Goal: Navigation & Orientation: Find specific page/section

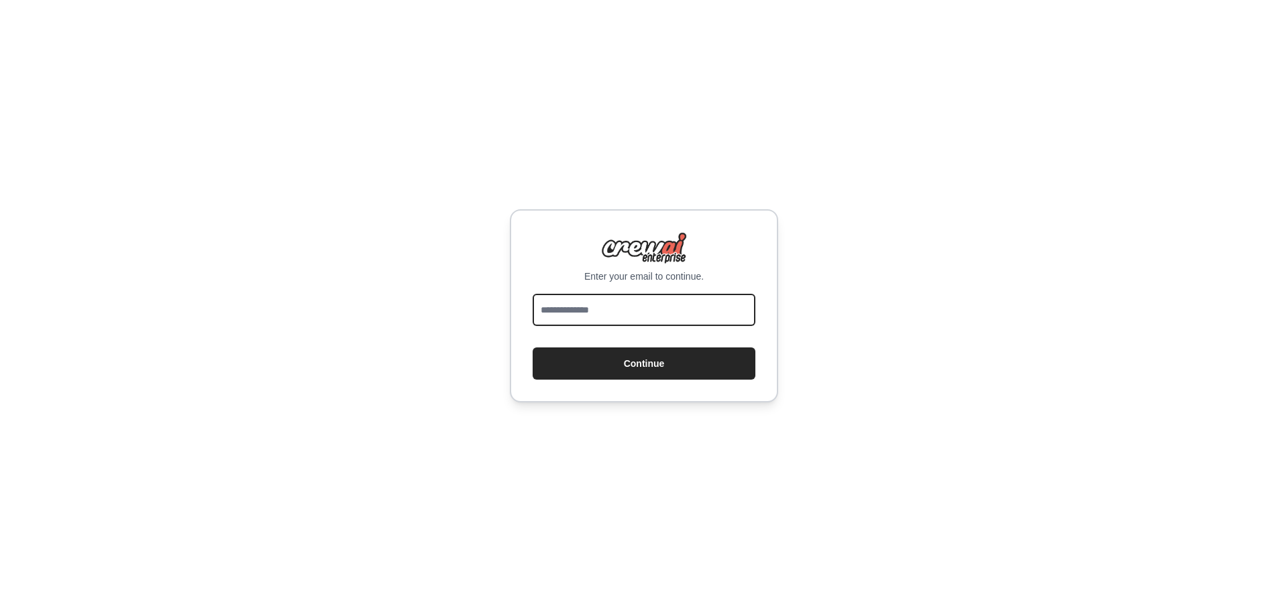
click at [573, 310] on input "email" at bounding box center [644, 310] width 223 height 32
type input "**********"
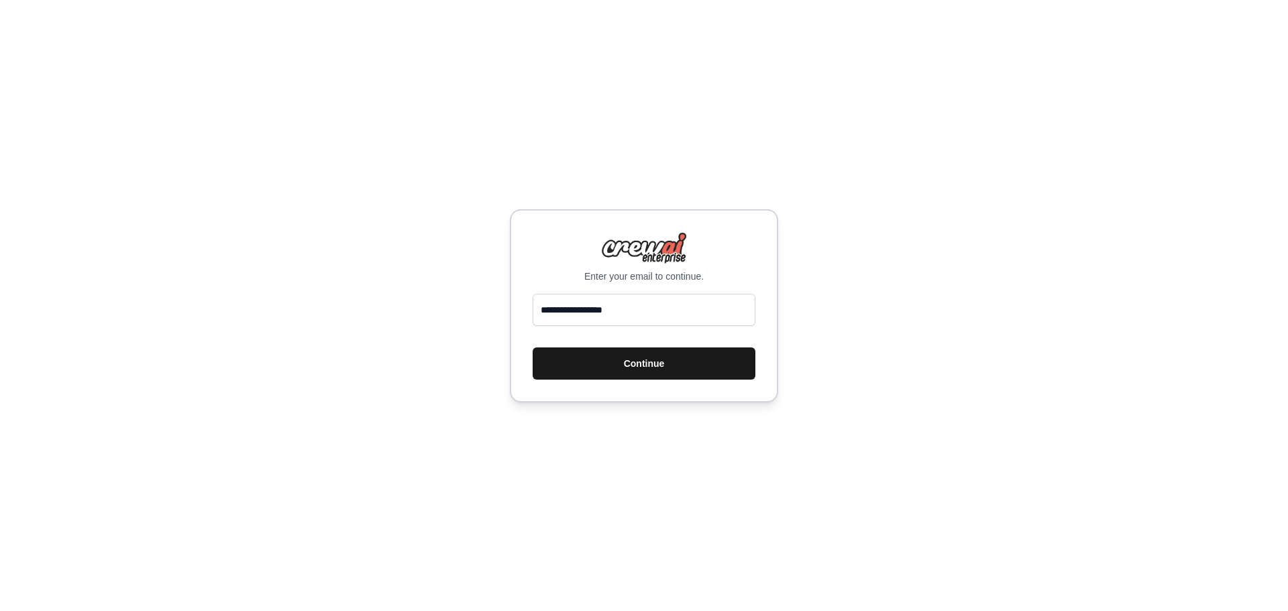
click at [588, 362] on button "Continue" at bounding box center [644, 363] width 223 height 32
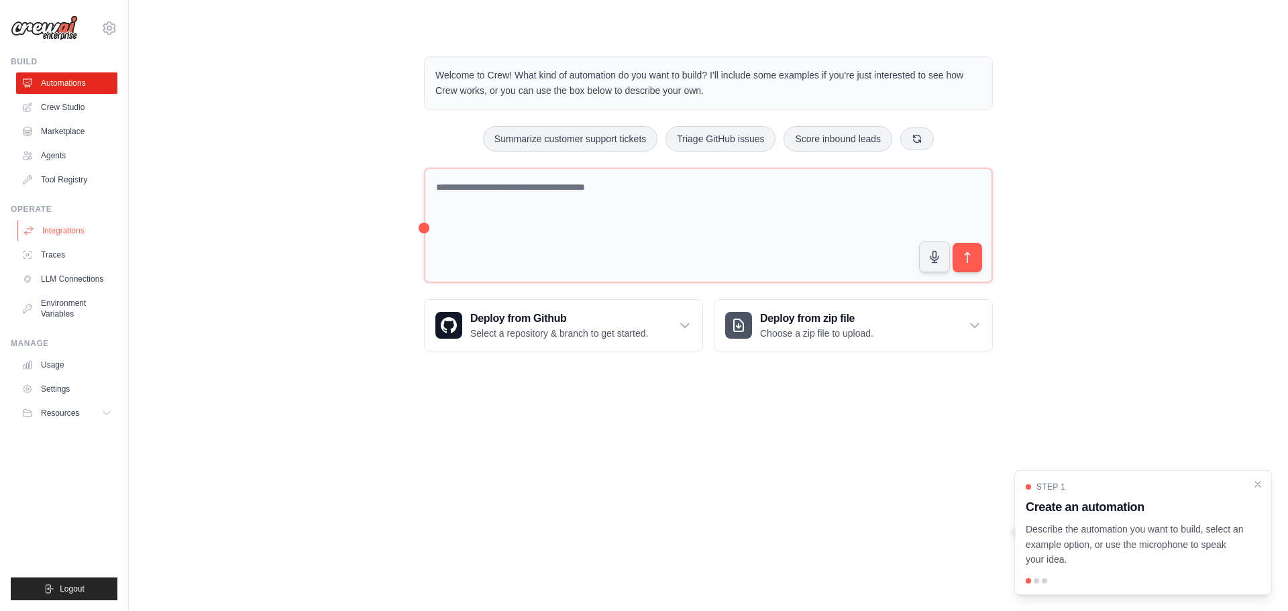
click at [54, 229] on link "Integrations" at bounding box center [67, 230] width 101 height 21
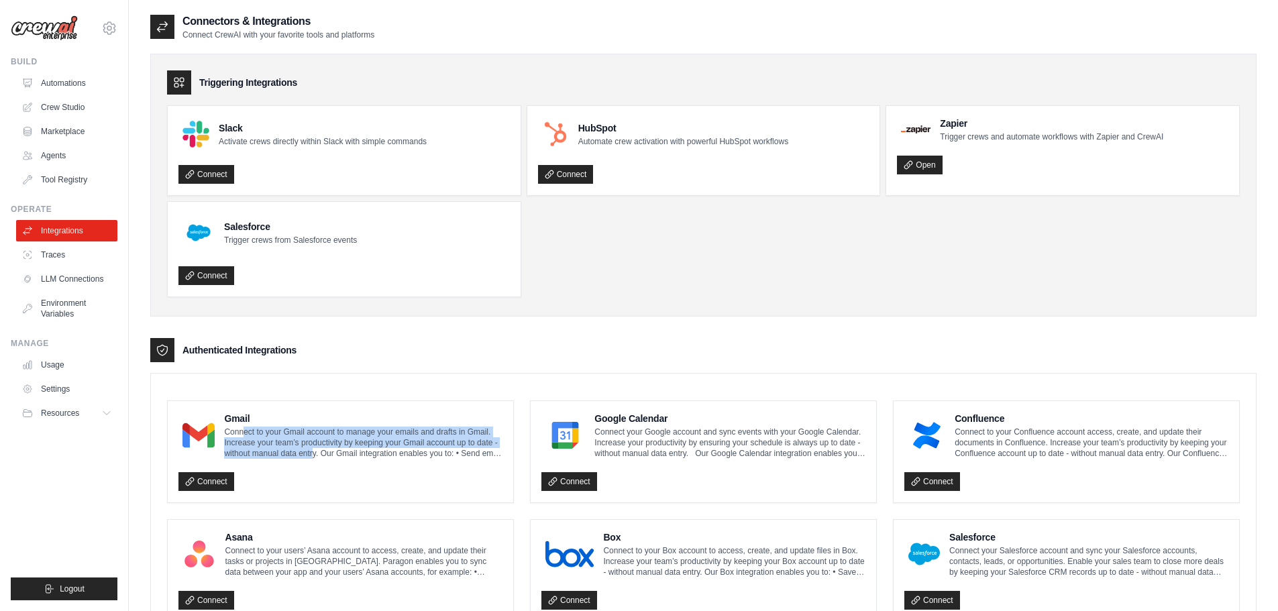
drag, startPoint x: 243, startPoint y: 429, endPoint x: 311, endPoint y: 449, distance: 70.5
click at [311, 449] on p "Connect to your Gmail account to manage your emails and drafts in Gmail. Increa…" at bounding box center [363, 443] width 278 height 32
click at [200, 483] on link "Connect" at bounding box center [206, 481] width 56 height 19
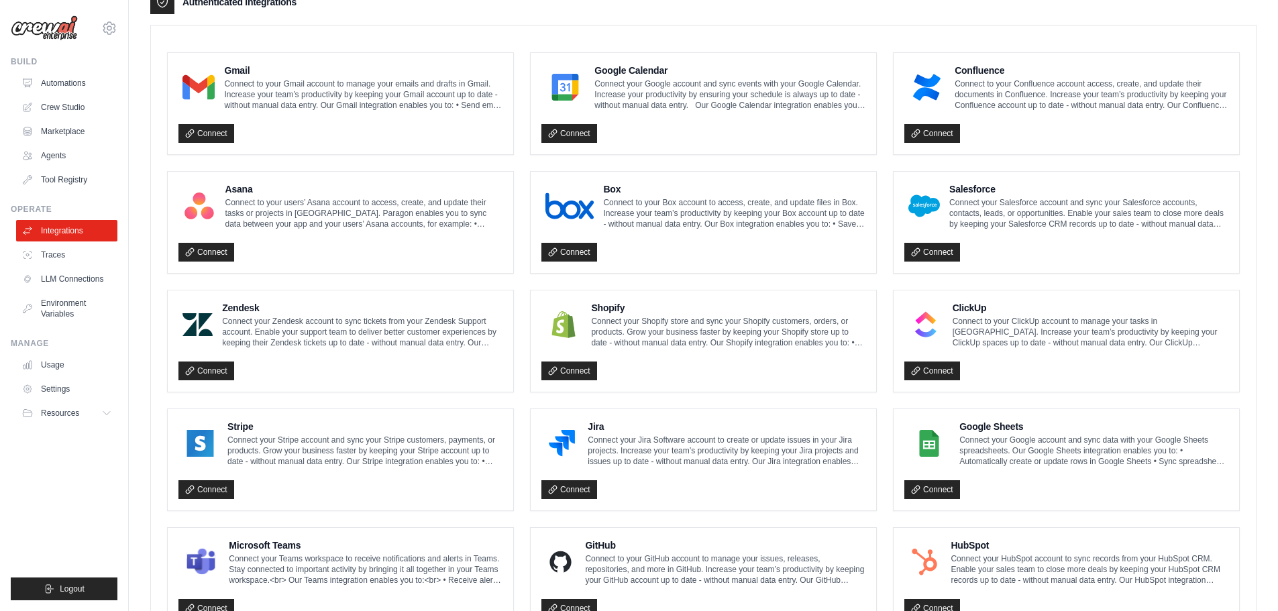
scroll to position [358, 0]
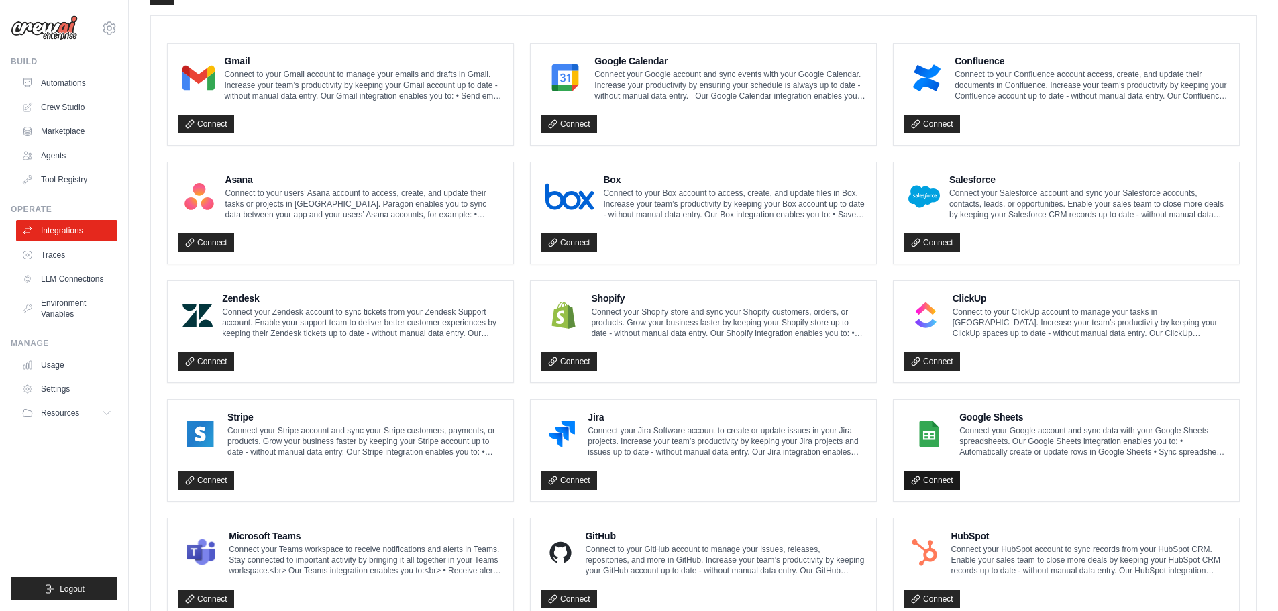
click at [935, 485] on link "Connect" at bounding box center [932, 480] width 56 height 19
click at [48, 254] on link "Traces" at bounding box center [67, 254] width 101 height 21
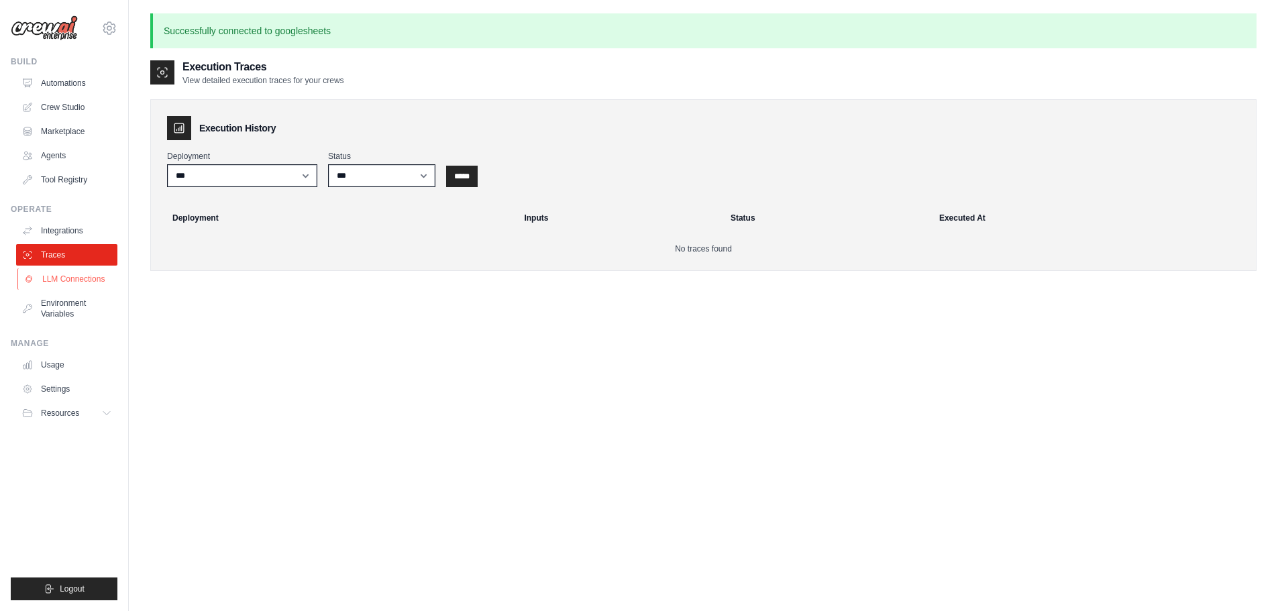
click at [58, 280] on link "LLM Connections" at bounding box center [67, 278] width 101 height 21
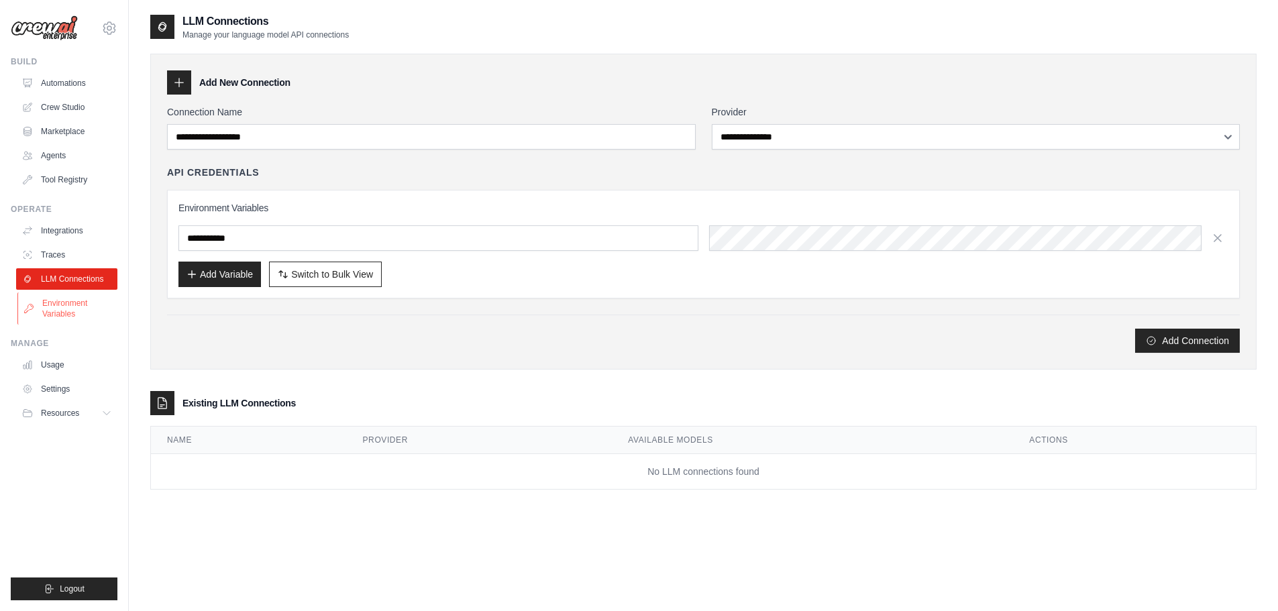
click at [70, 313] on link "Environment Variables" at bounding box center [67, 308] width 101 height 32
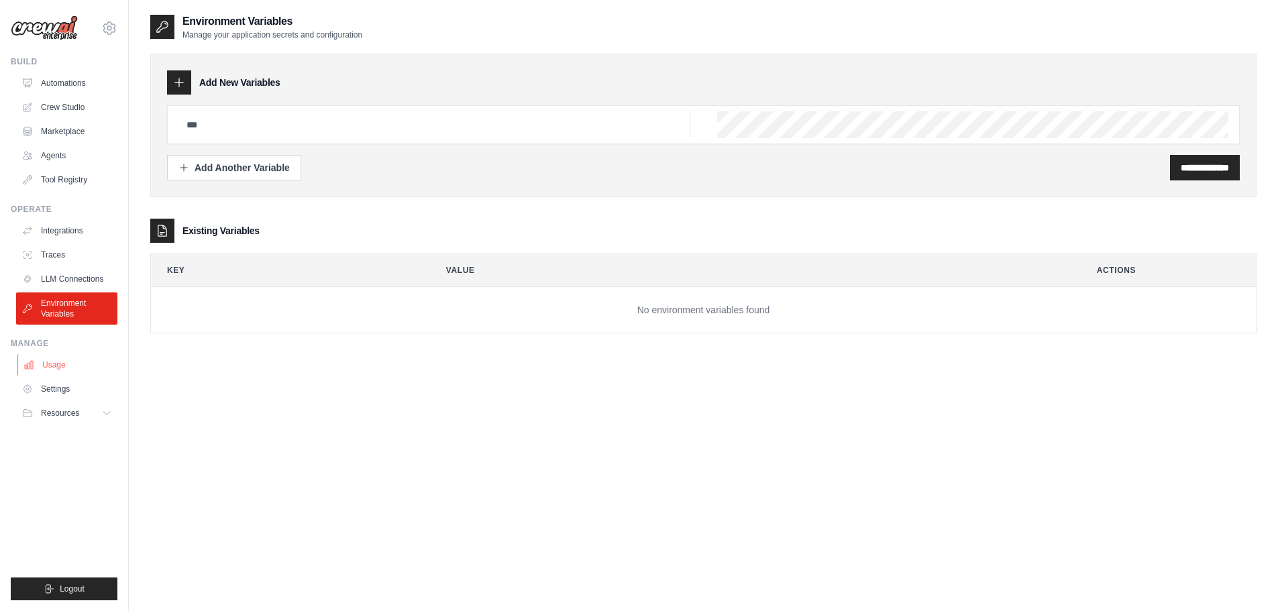
click at [69, 364] on link "Usage" at bounding box center [67, 364] width 101 height 21
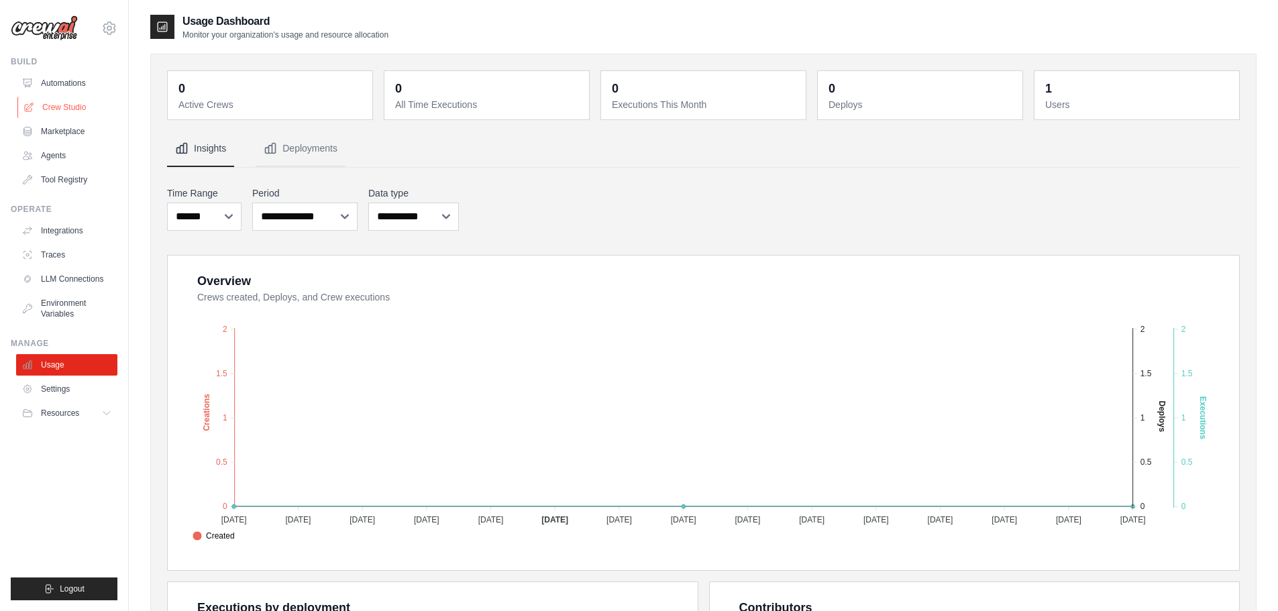
click at [64, 109] on link "Crew Studio" at bounding box center [67, 107] width 101 height 21
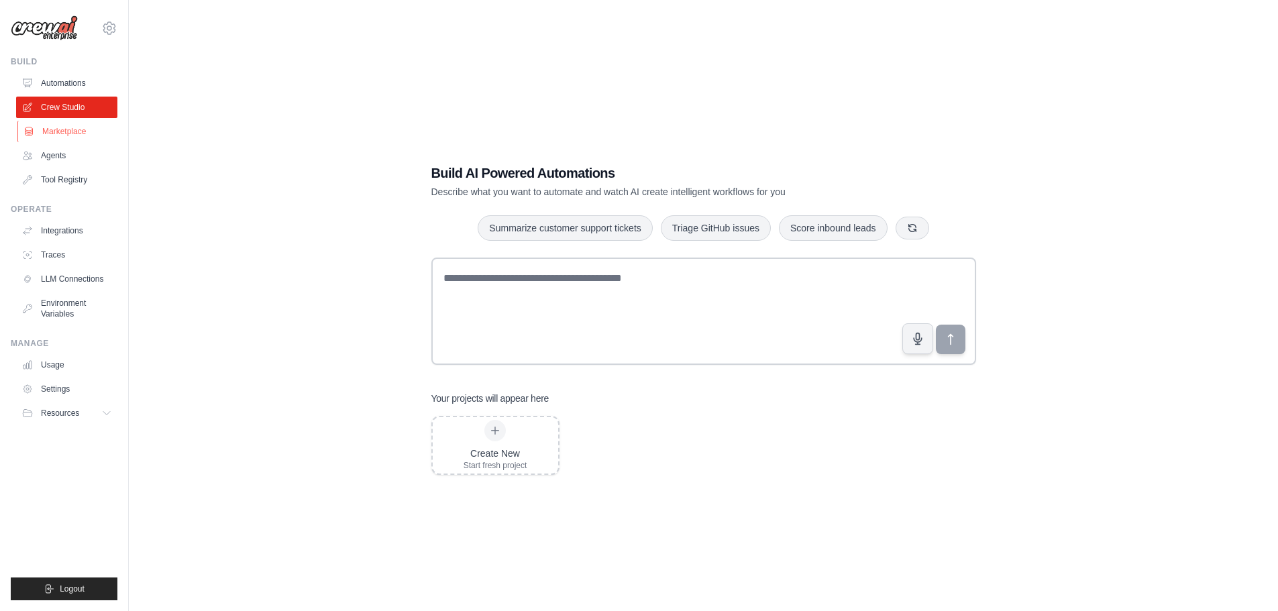
click at [56, 131] on link "Marketplace" at bounding box center [67, 131] width 101 height 21
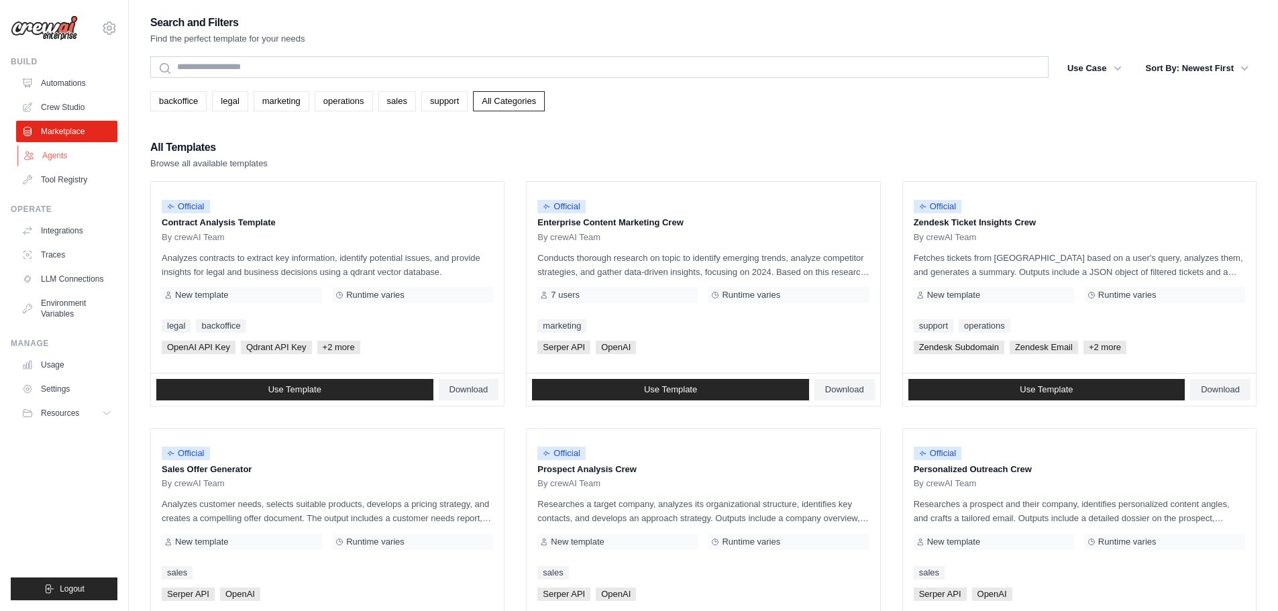
click at [63, 150] on link "Agents" at bounding box center [67, 155] width 101 height 21
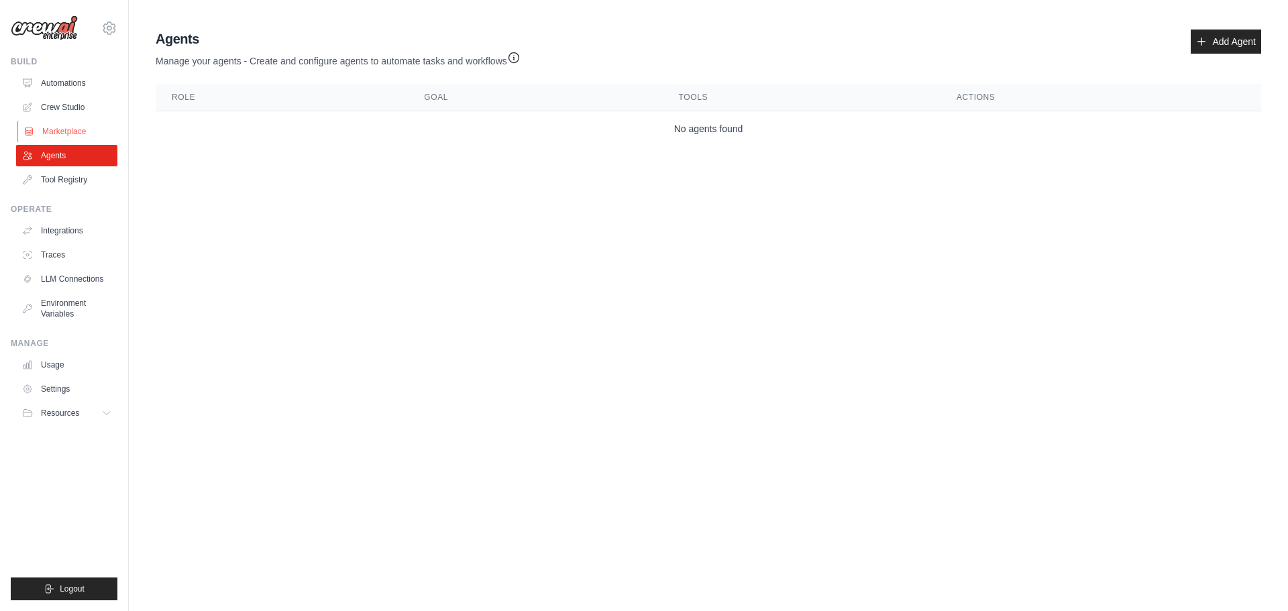
click at [56, 131] on link "Marketplace" at bounding box center [67, 131] width 101 height 21
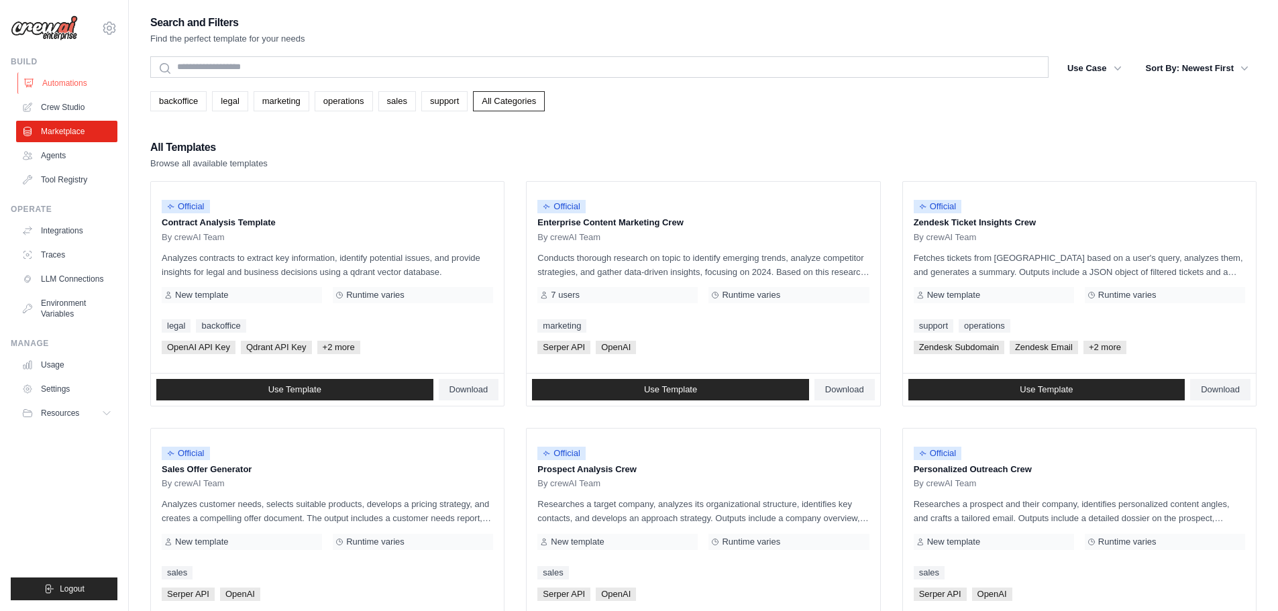
click at [50, 87] on link "Automations" at bounding box center [67, 82] width 101 height 21
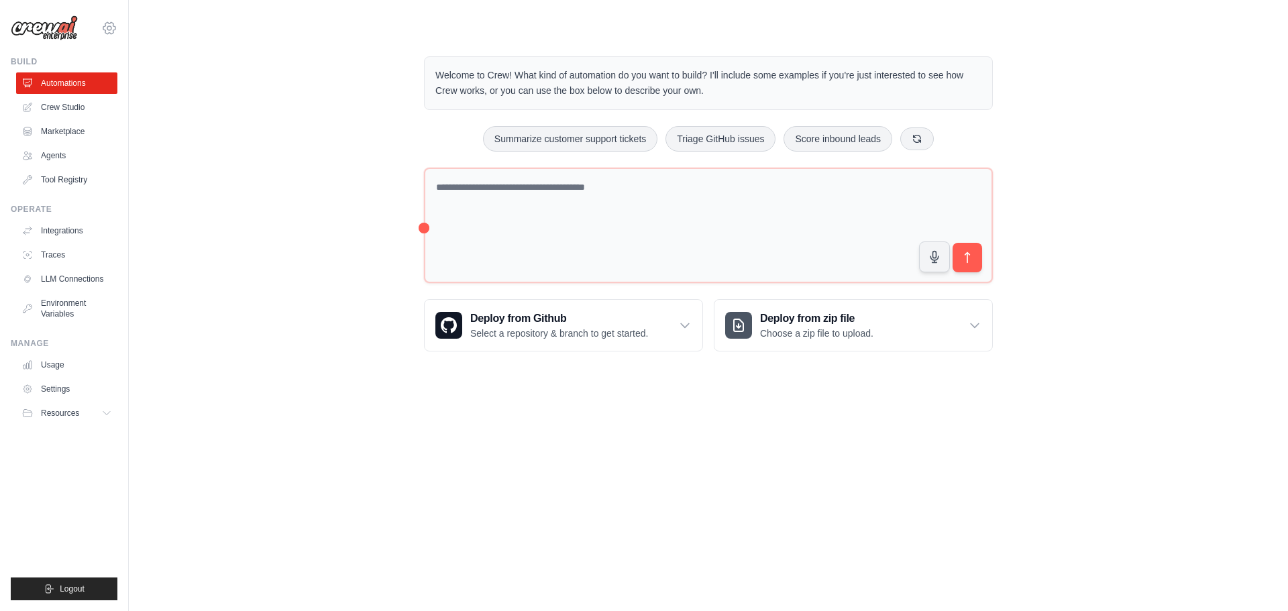
click at [107, 30] on icon at bounding box center [109, 28] width 4 height 4
click at [240, 122] on div "Welcome to Crew! What kind of automation do you want to build? I'll include som…" at bounding box center [708, 204] width 1116 height 338
click at [111, 28] on icon at bounding box center [109, 28] width 16 height 16
click at [119, 88] on link "Settings" at bounding box center [109, 90] width 118 height 24
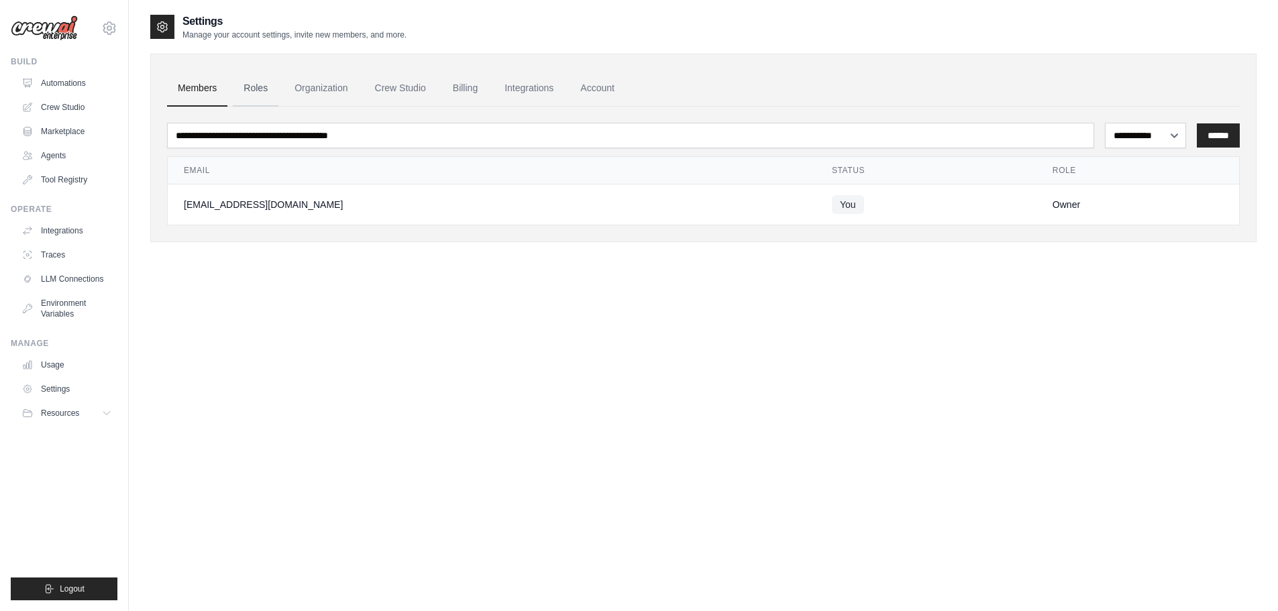
click at [246, 93] on link "Roles" at bounding box center [256, 88] width 46 height 36
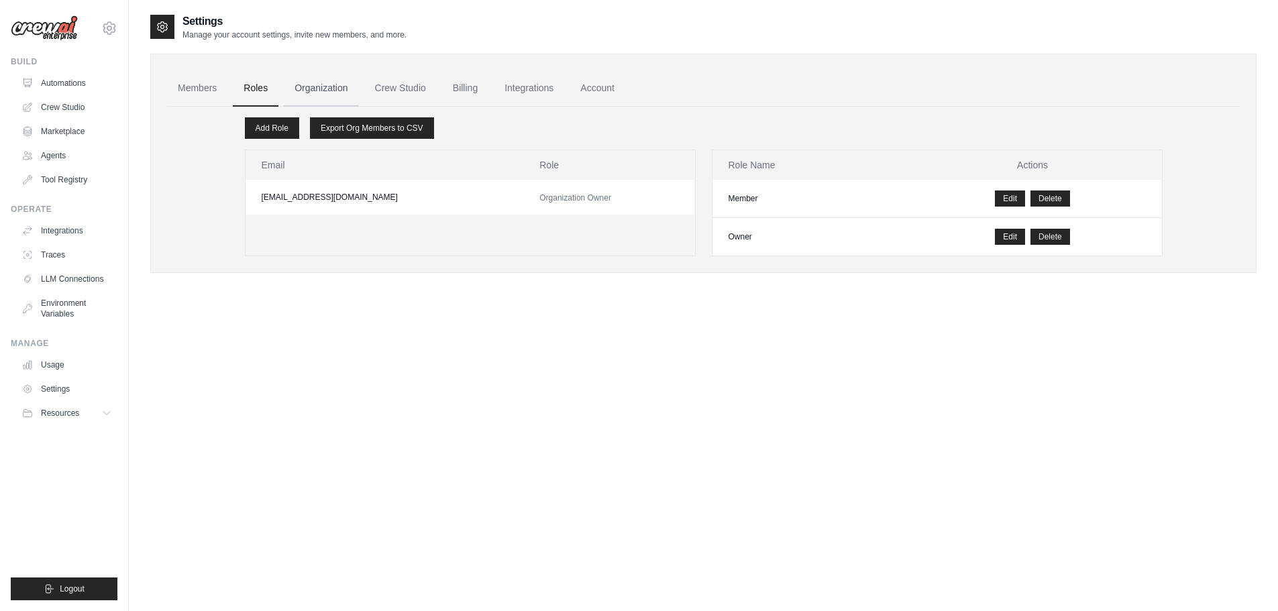
click at [321, 95] on link "Organization" at bounding box center [321, 88] width 74 height 36
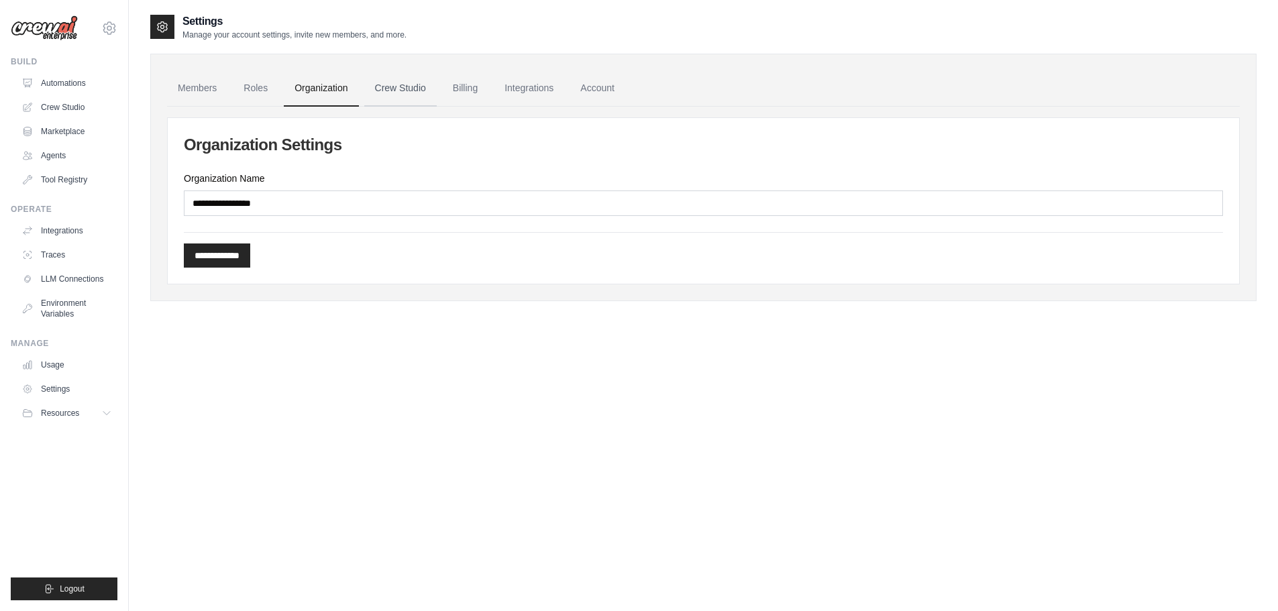
click at [393, 95] on link "Crew Studio" at bounding box center [400, 88] width 72 height 36
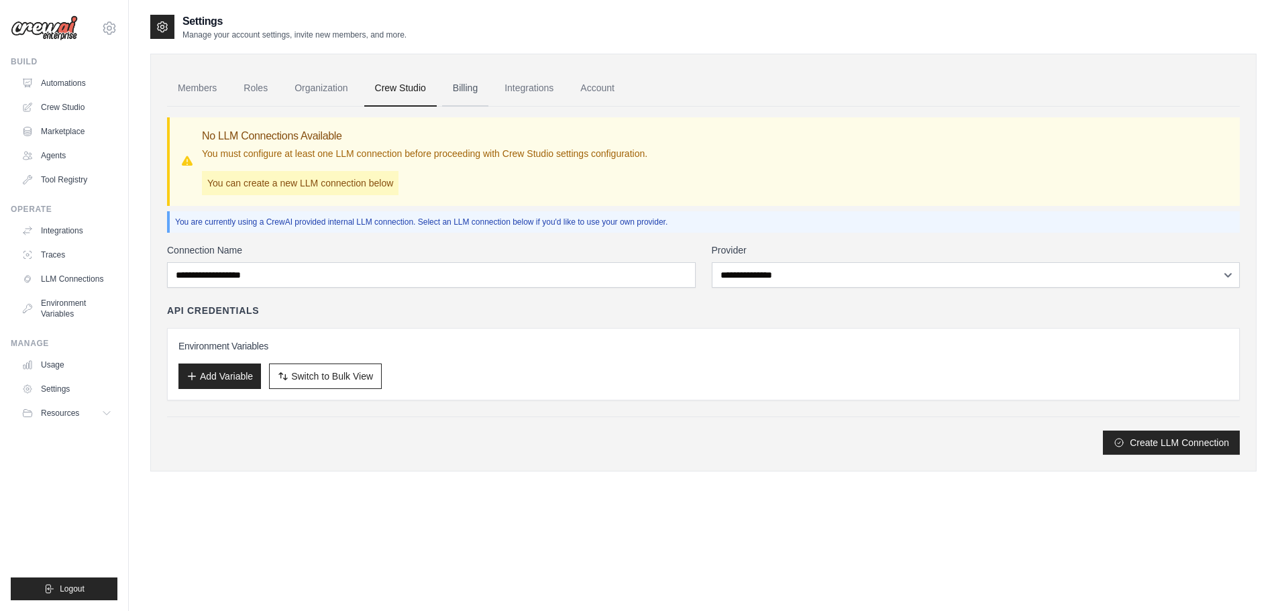
click at [464, 88] on link "Billing" at bounding box center [465, 88] width 46 height 36
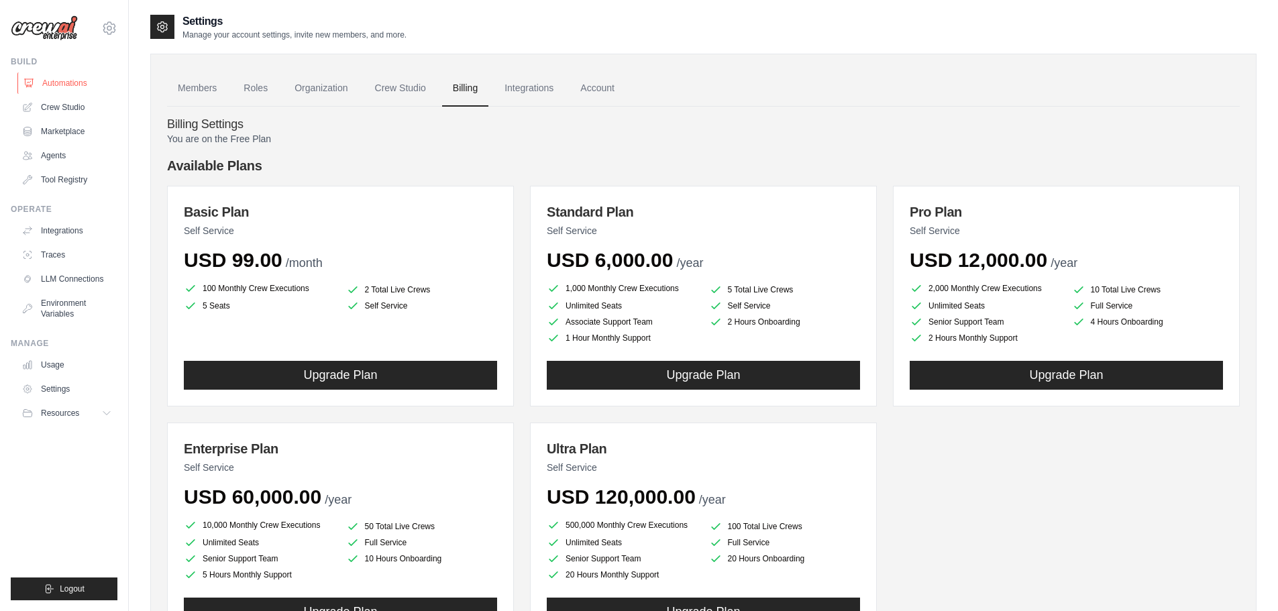
click at [34, 83] on link "Automations" at bounding box center [67, 82] width 101 height 21
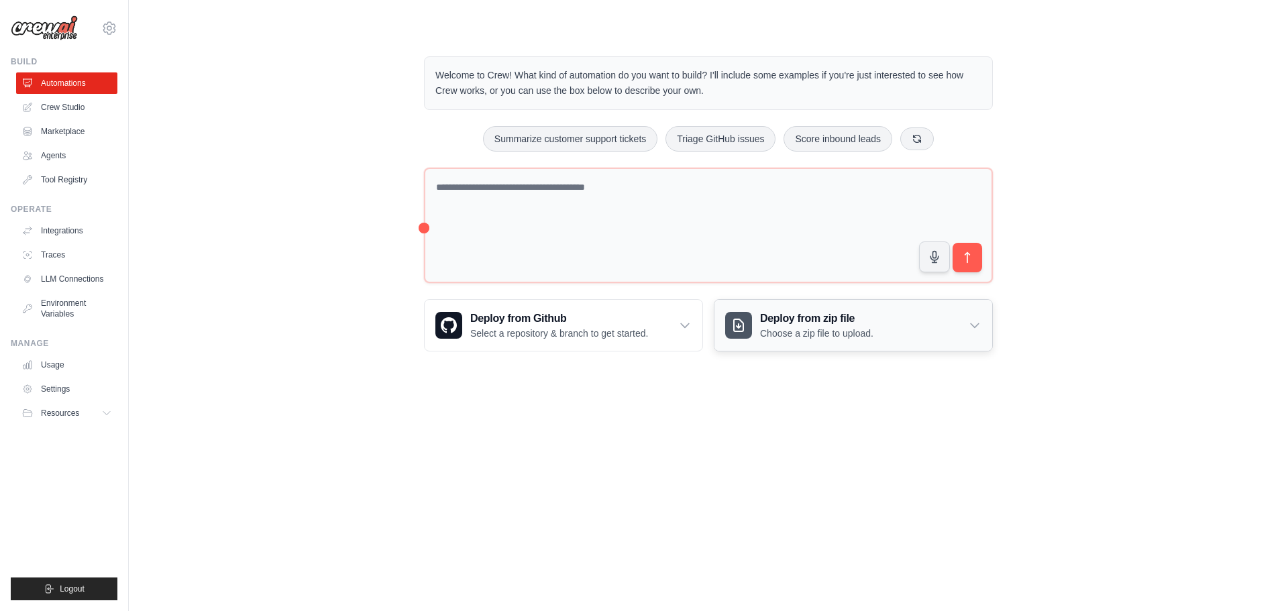
click at [790, 322] on h3 "Deploy from zip file" at bounding box center [816, 319] width 113 height 16
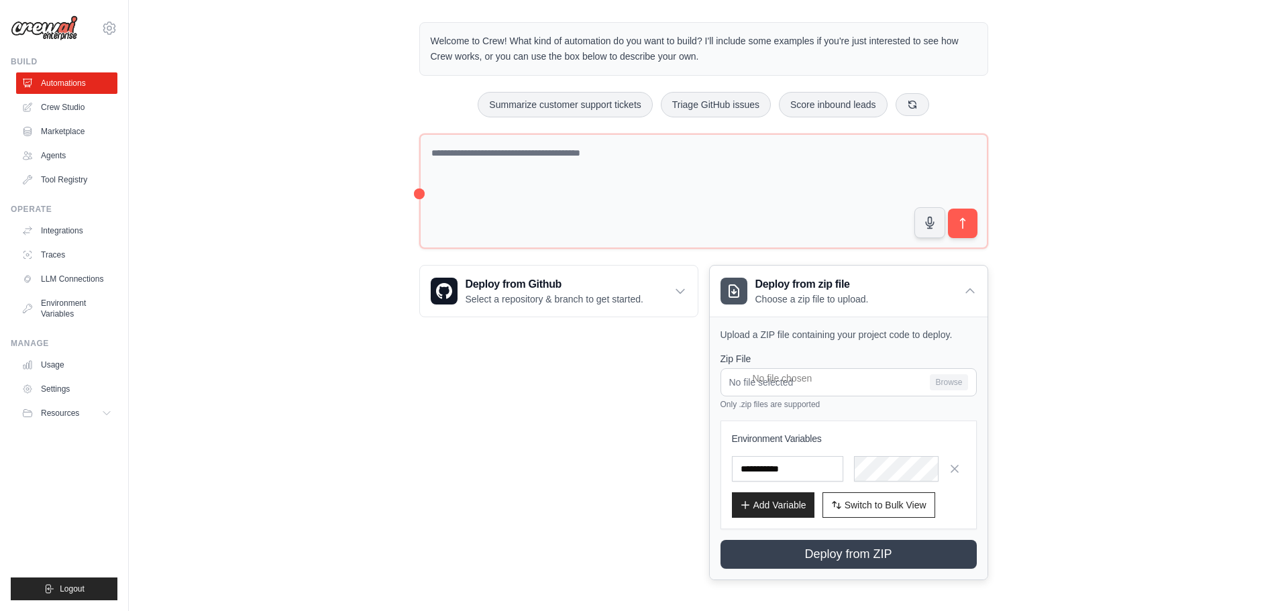
scroll to position [38, 0]
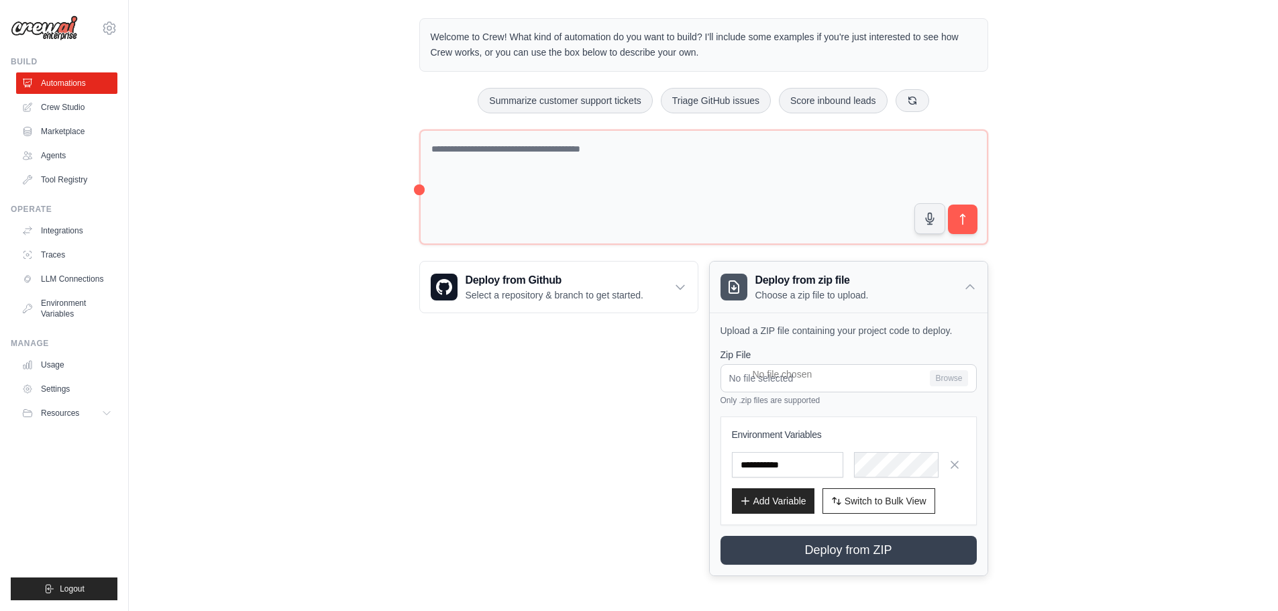
click at [800, 291] on p "Choose a zip file to upload." at bounding box center [811, 294] width 113 height 13
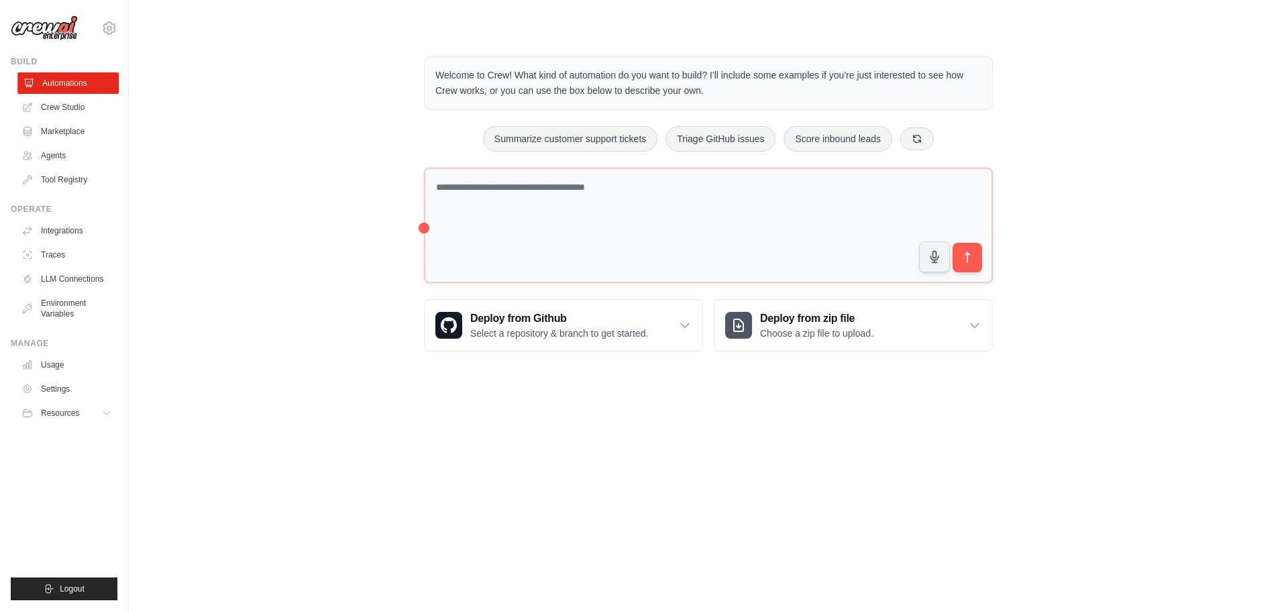
click at [54, 85] on link "Automations" at bounding box center [67, 82] width 101 height 21
